Goal: Transaction & Acquisition: Book appointment/travel/reservation

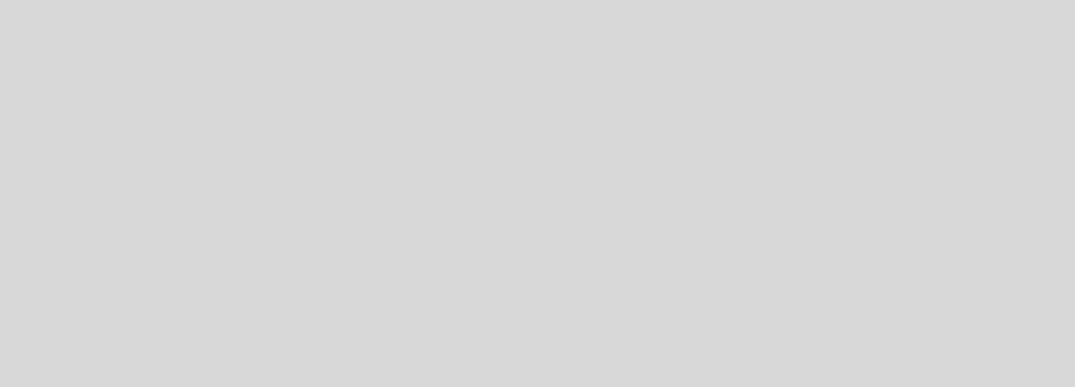
select select "es"
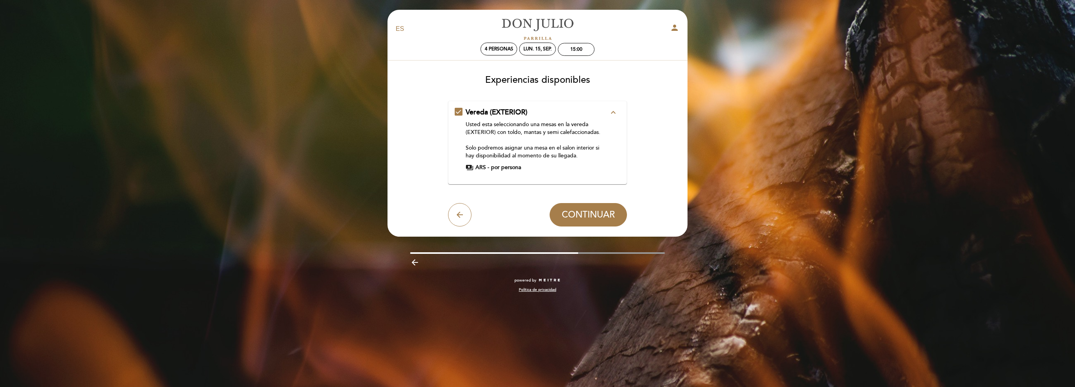
click at [472, 168] on span "payments" at bounding box center [470, 168] width 8 height 8
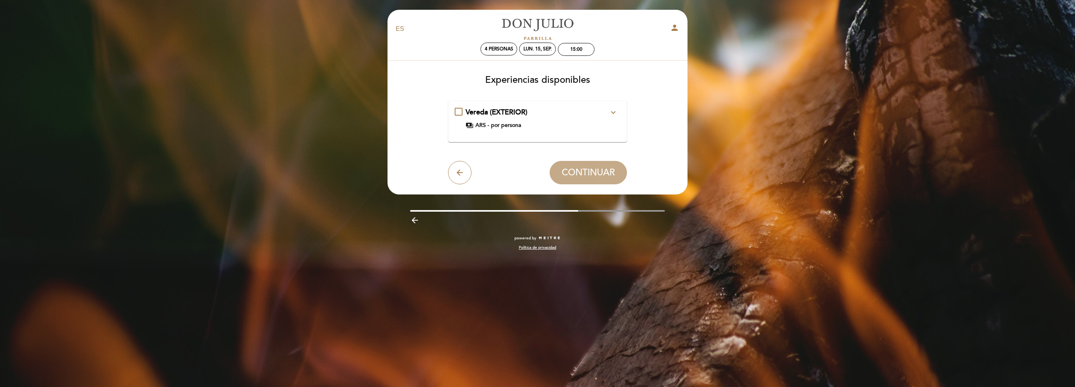
click at [486, 126] on span "ARS -" at bounding box center [483, 126] width 14 height 8
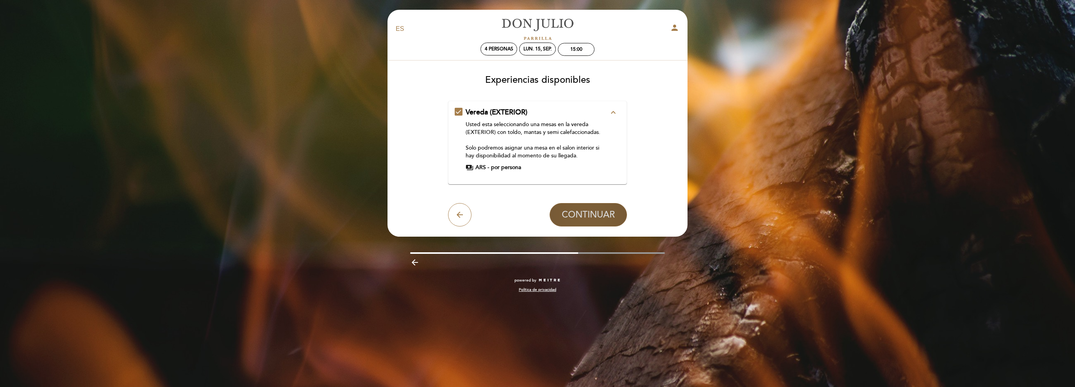
click at [591, 215] on span "CONTINUAR" at bounding box center [588, 214] width 53 height 11
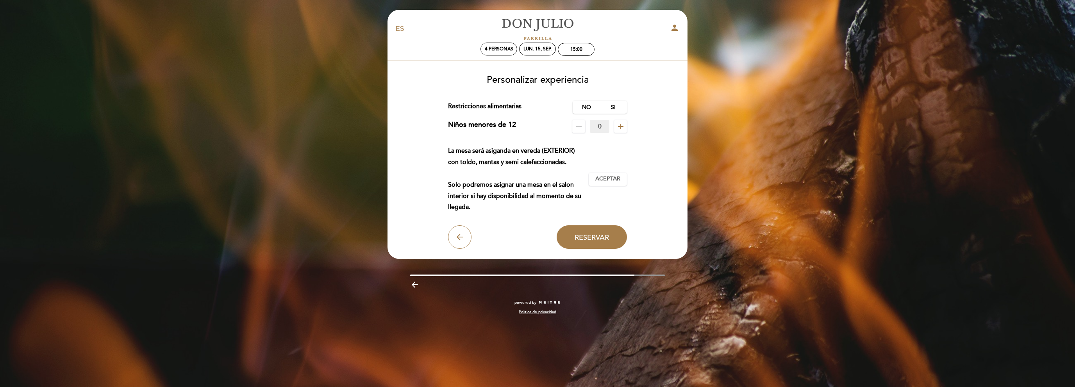
click at [620, 128] on icon "add" at bounding box center [620, 126] width 9 height 9
click at [590, 107] on label "No" at bounding box center [586, 107] width 27 height 13
click at [611, 179] on span "Aceptar" at bounding box center [607, 179] width 25 height 8
click at [619, 107] on label "Si" at bounding box center [613, 107] width 27 height 13
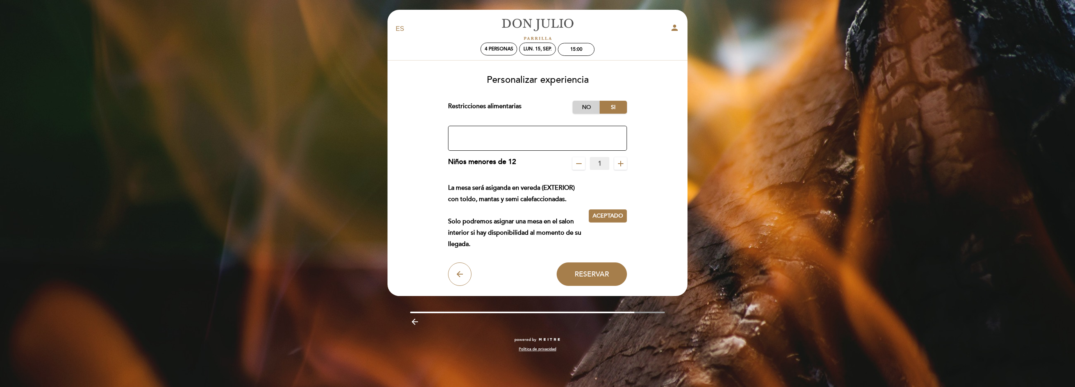
click at [594, 107] on label "No" at bounding box center [586, 107] width 27 height 13
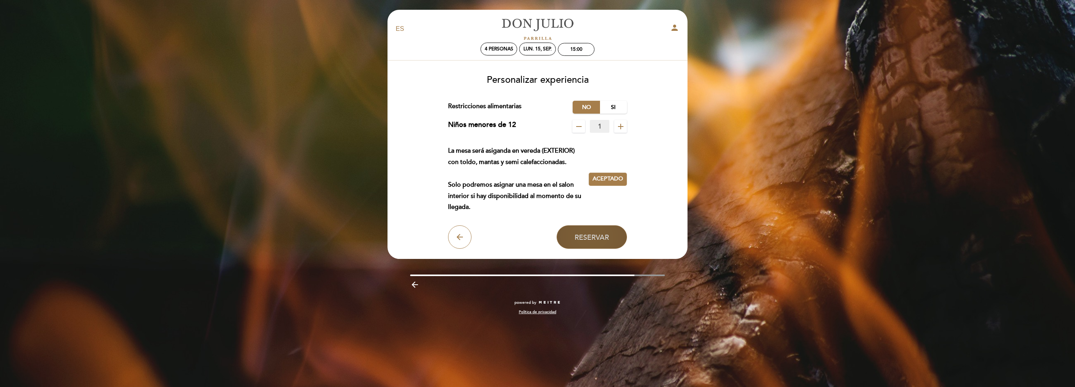
click at [608, 241] on span "Reservar" at bounding box center [592, 237] width 34 height 9
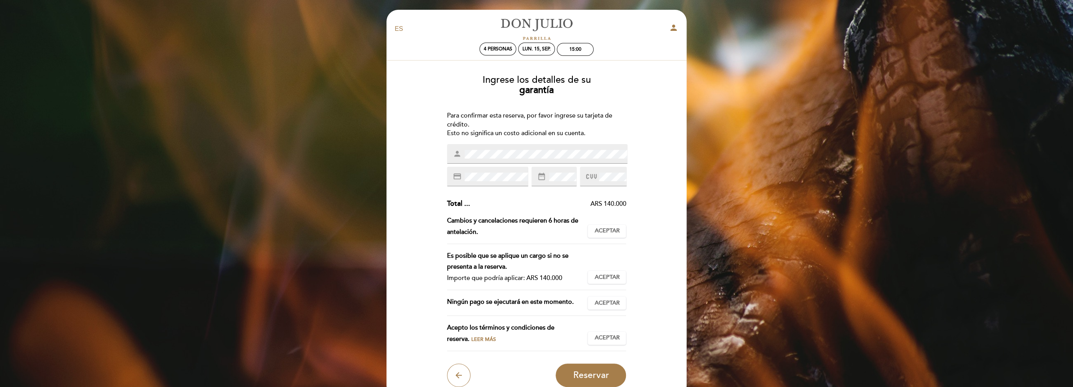
click at [650, 137] on div "Ingrese los detalles de su garantía Para confirmar esta reserva, por favor ingr…" at bounding box center [536, 228] width 289 height 318
click at [611, 232] on span "Aceptar" at bounding box center [606, 231] width 25 height 8
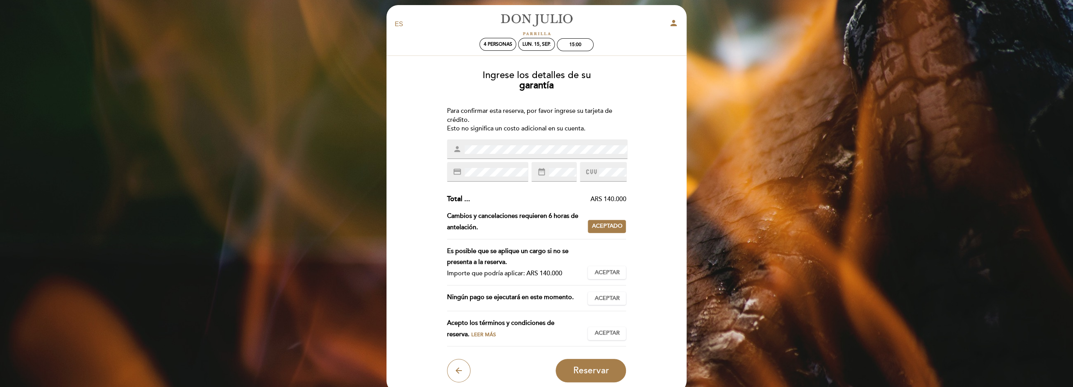
scroll to position [73, 0]
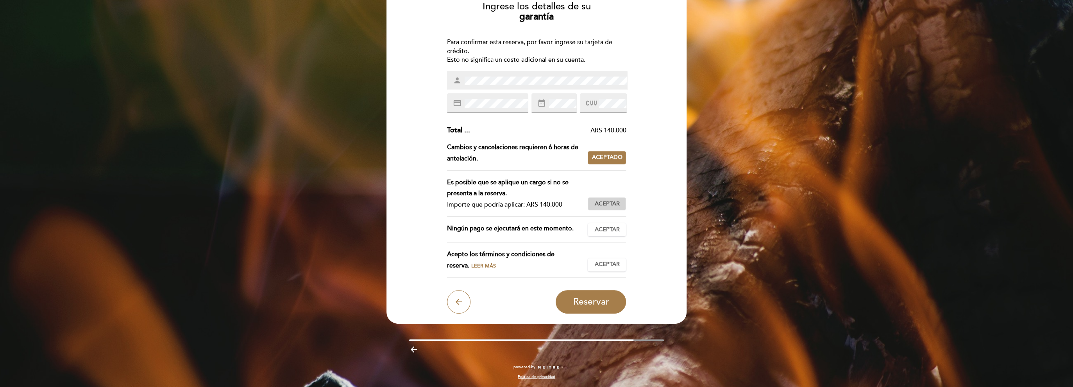
click at [614, 203] on span "Aceptar" at bounding box center [606, 204] width 25 height 8
click at [611, 229] on span "Aceptar" at bounding box center [606, 230] width 25 height 8
click at [610, 262] on span "Aceptar" at bounding box center [606, 265] width 25 height 8
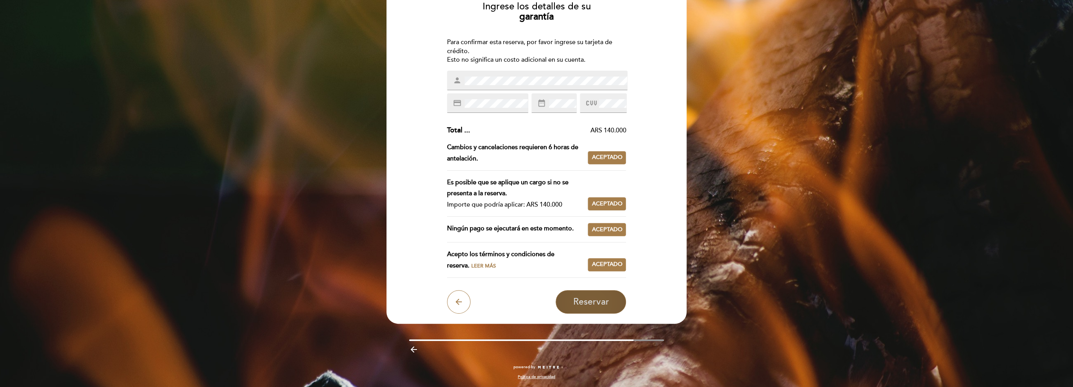
click at [598, 302] on span "Reservar" at bounding box center [591, 302] width 36 height 11
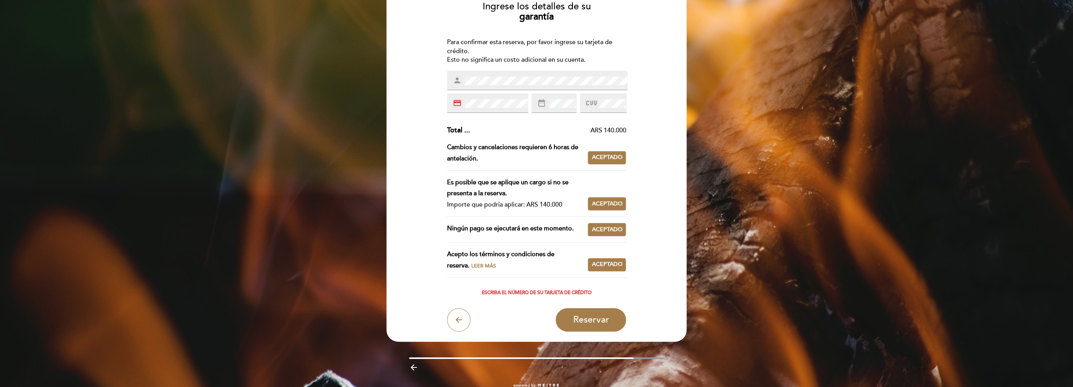
click at [415, 101] on div "Ingrese los detalles de su garantía Para confirmar esta reserva, por favor ingr…" at bounding box center [536, 163] width 289 height 336
click at [661, 107] on div "Ingrese los detalles de su garantía Para confirmar esta reserva, por favor ingr…" at bounding box center [536, 163] width 289 height 336
click at [590, 318] on span "Reservar" at bounding box center [591, 320] width 36 height 11
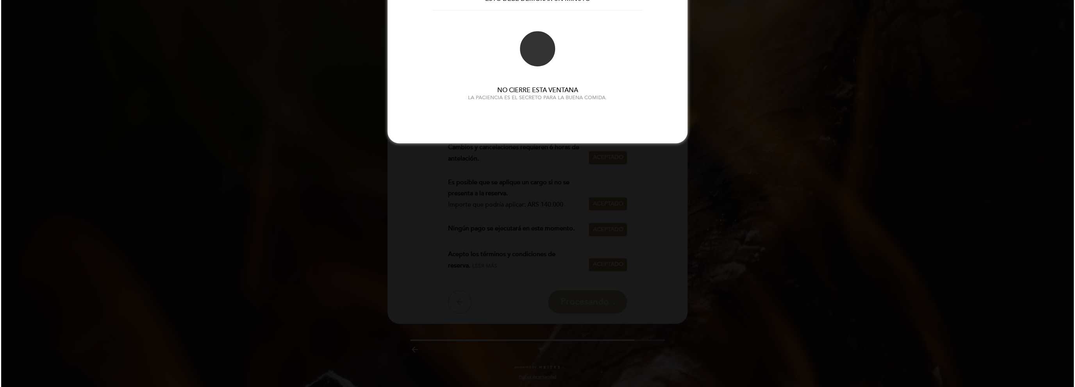
scroll to position [0, 0]
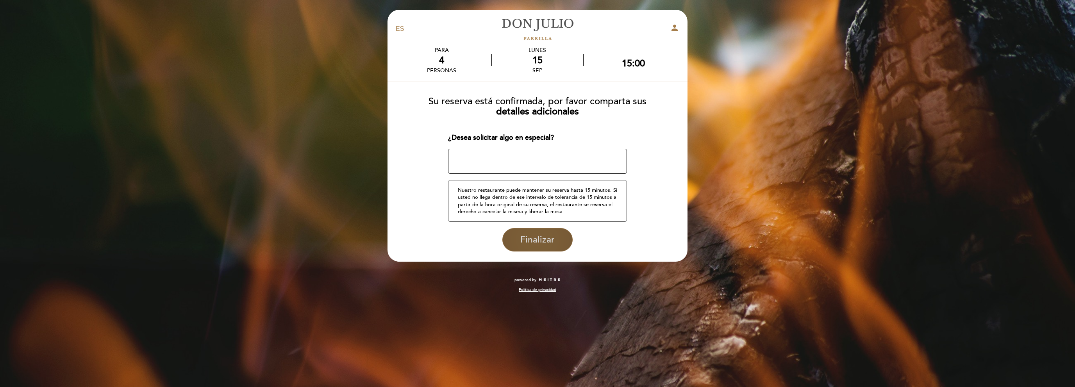
click at [536, 239] on span "Finalizar" at bounding box center [537, 239] width 34 height 11
